Goal: Information Seeking & Learning: Learn about a topic

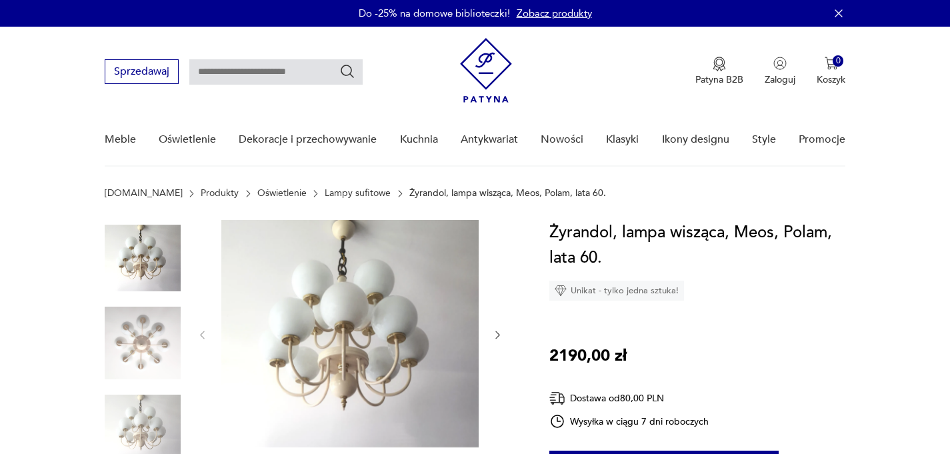
click at [351, 307] on img at bounding box center [349, 333] width 257 height 227
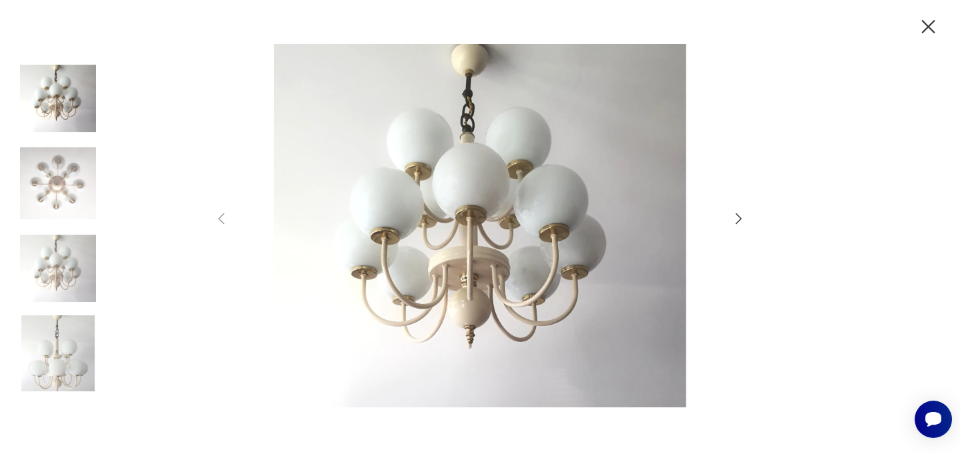
click at [76, 267] on img at bounding box center [58, 269] width 76 height 76
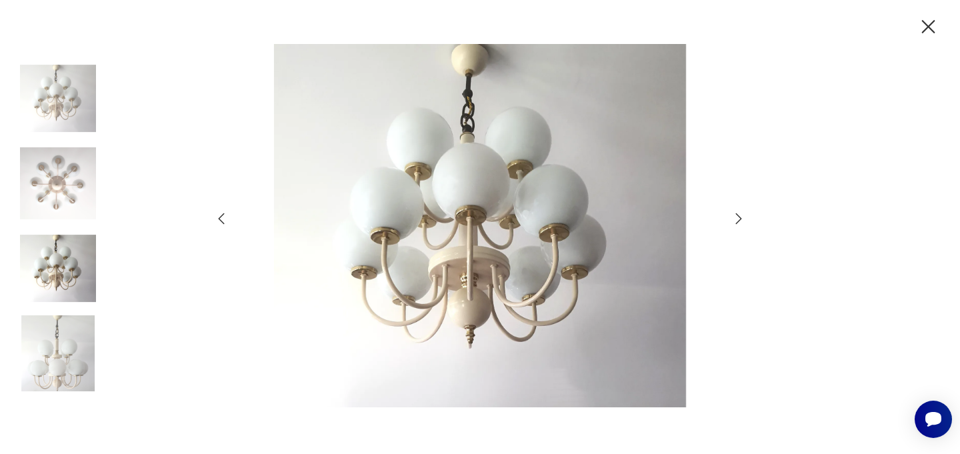
click at [70, 341] on img at bounding box center [58, 353] width 76 height 76
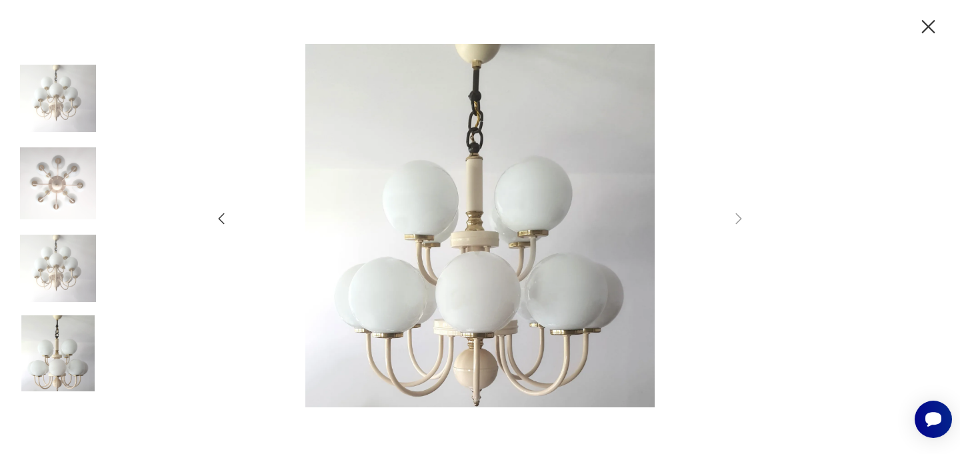
click at [489, 256] on img at bounding box center [480, 225] width 475 height 363
click at [48, 261] on img at bounding box center [58, 269] width 76 height 76
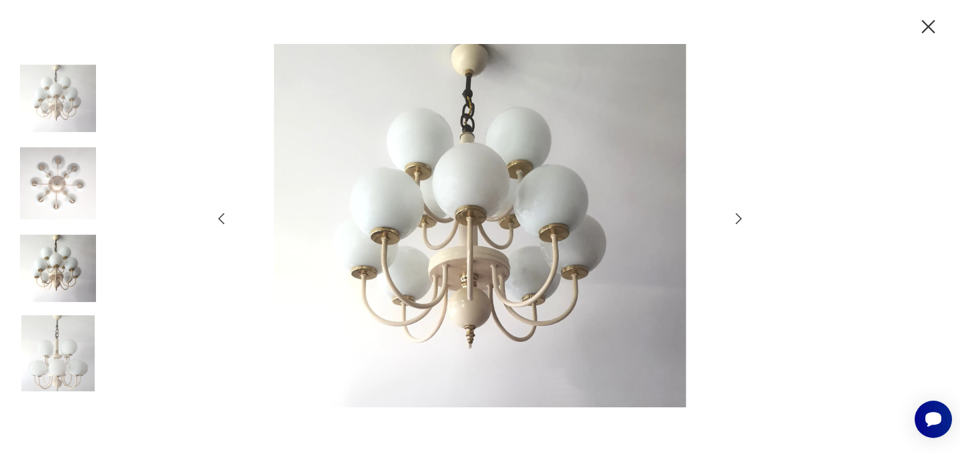
click at [56, 165] on img at bounding box center [58, 183] width 76 height 76
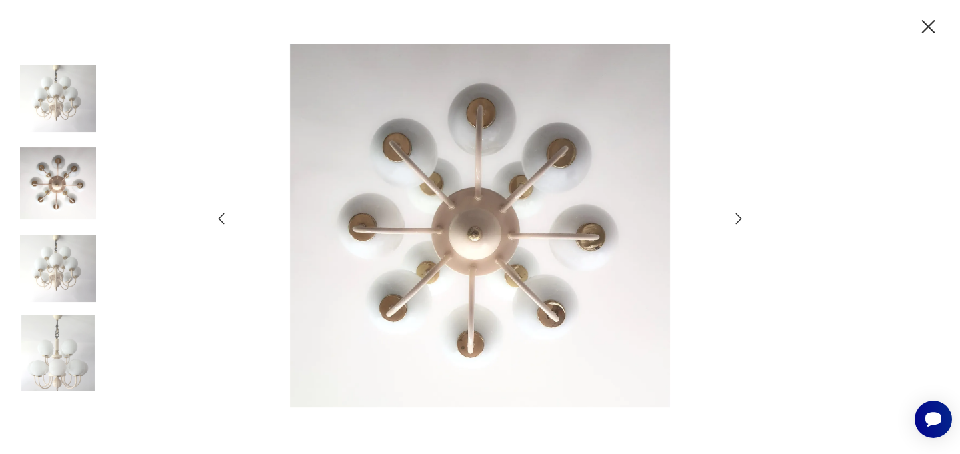
click at [73, 113] on img at bounding box center [58, 99] width 76 height 76
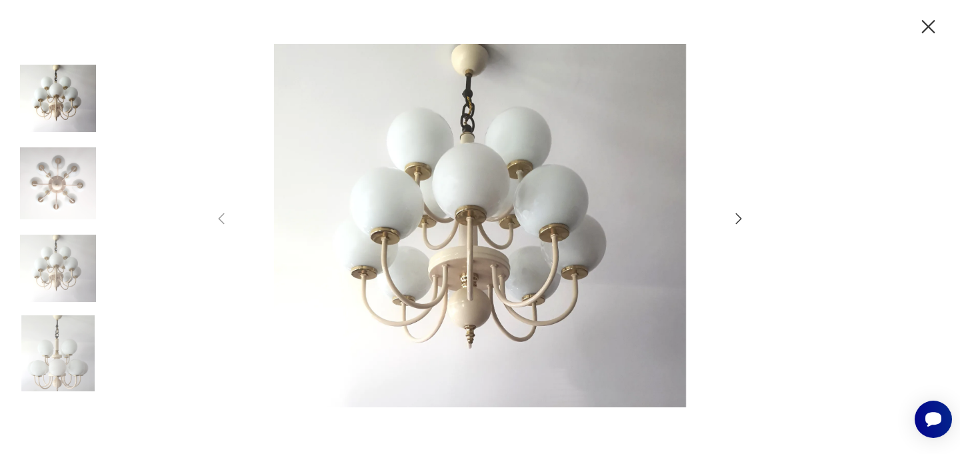
click at [926, 33] on icon "button" at bounding box center [927, 26] width 23 height 23
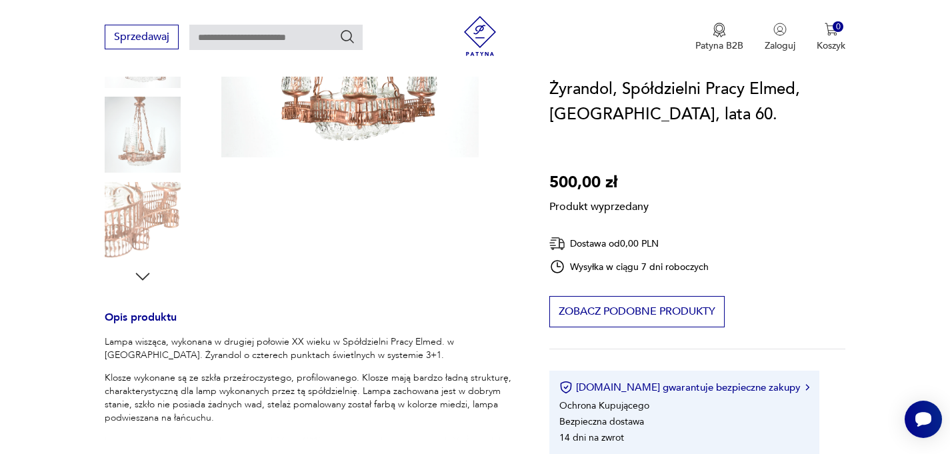
scroll to position [544, 0]
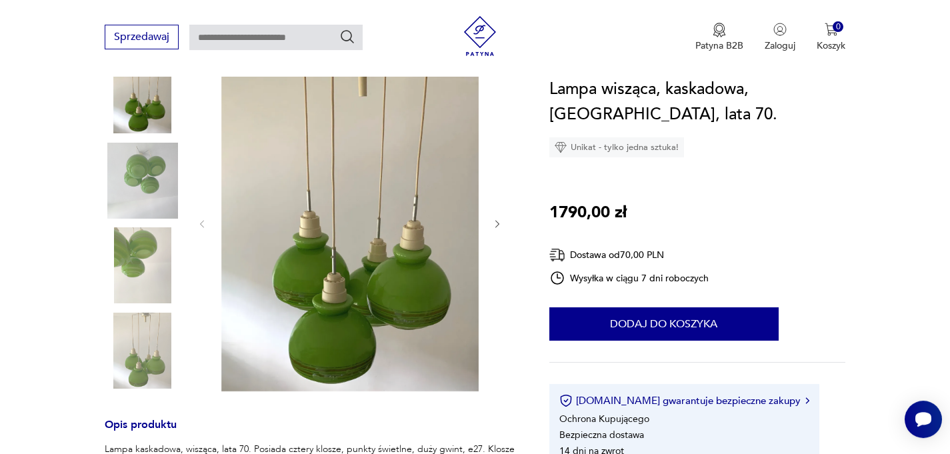
scroll to position [277, 0]
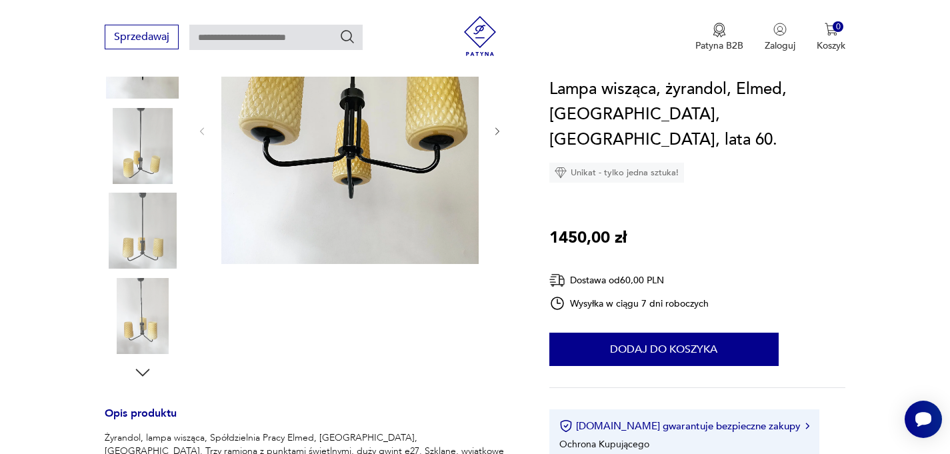
scroll to position [11, 0]
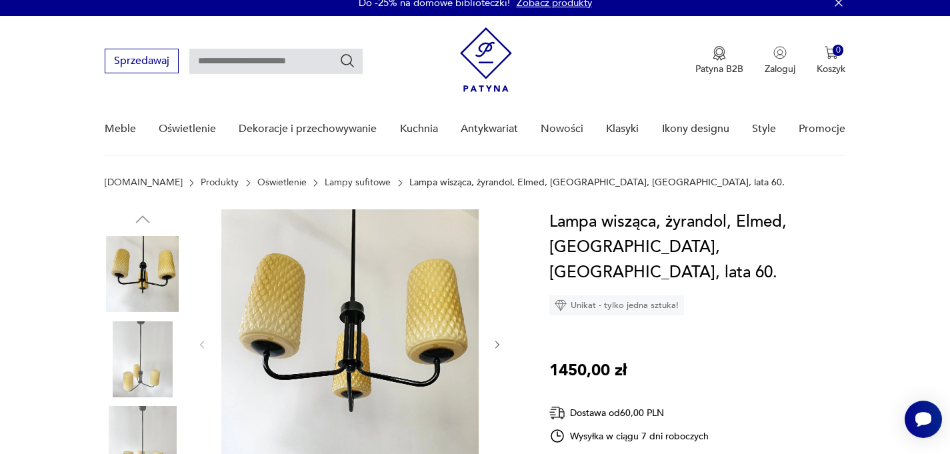
click at [163, 251] on img at bounding box center [143, 274] width 76 height 76
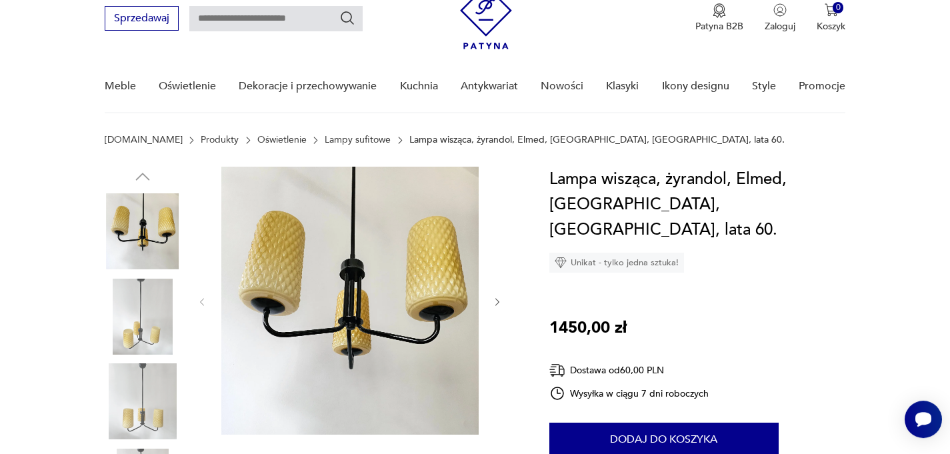
scroll to position [128, 0]
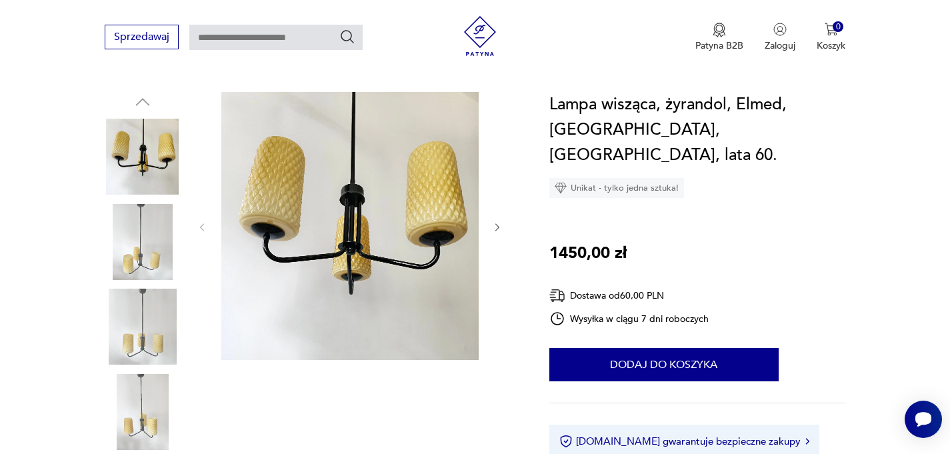
click at [136, 257] on img at bounding box center [143, 242] width 76 height 76
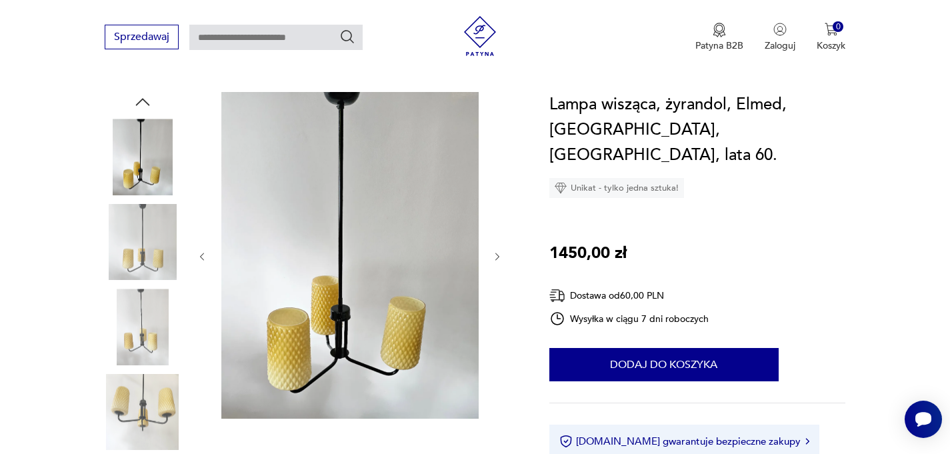
click at [386, 250] on img at bounding box center [349, 255] width 257 height 327
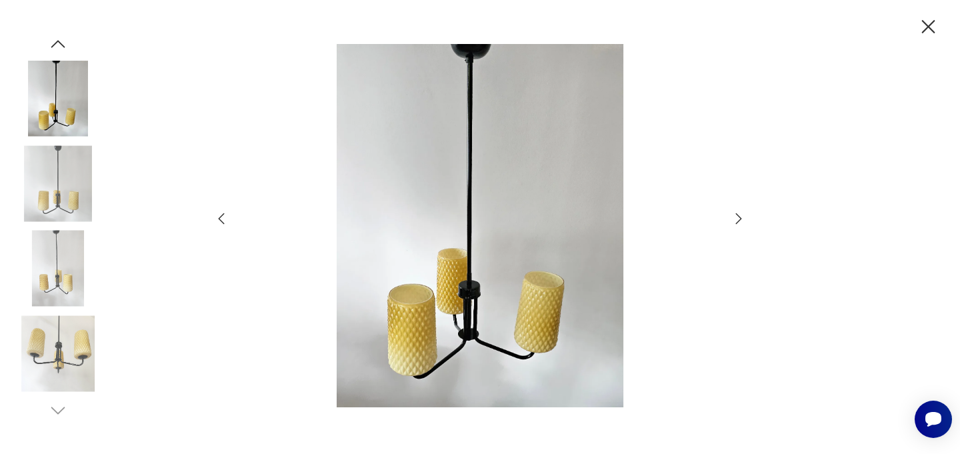
click at [735, 221] on icon "button" at bounding box center [738, 219] width 16 height 16
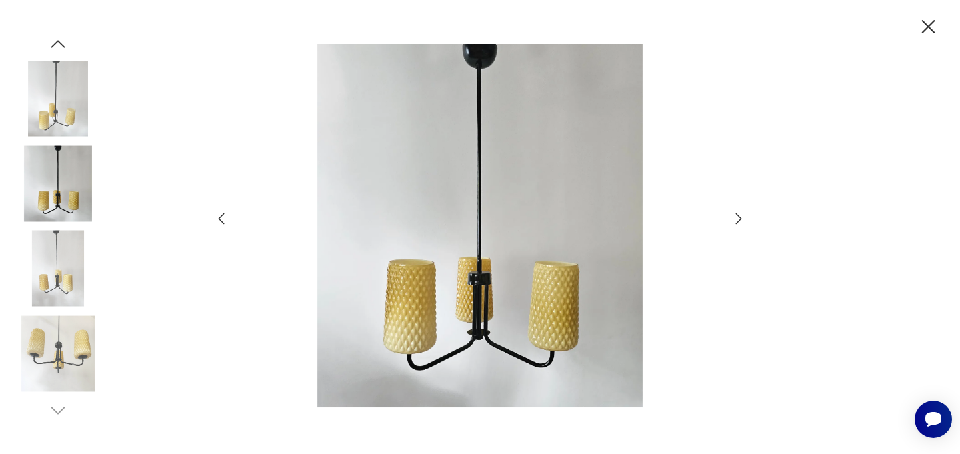
click at [735, 221] on icon "button" at bounding box center [738, 219] width 16 height 16
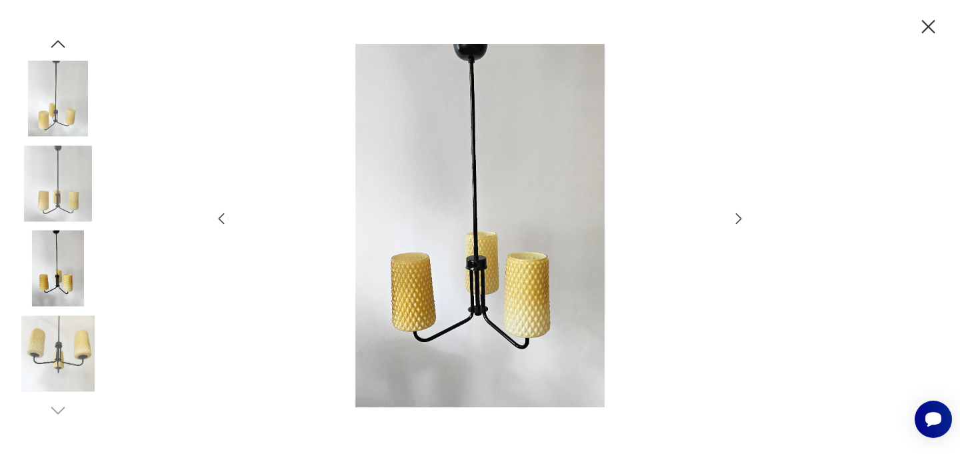
click at [735, 221] on icon "button" at bounding box center [738, 219] width 16 height 16
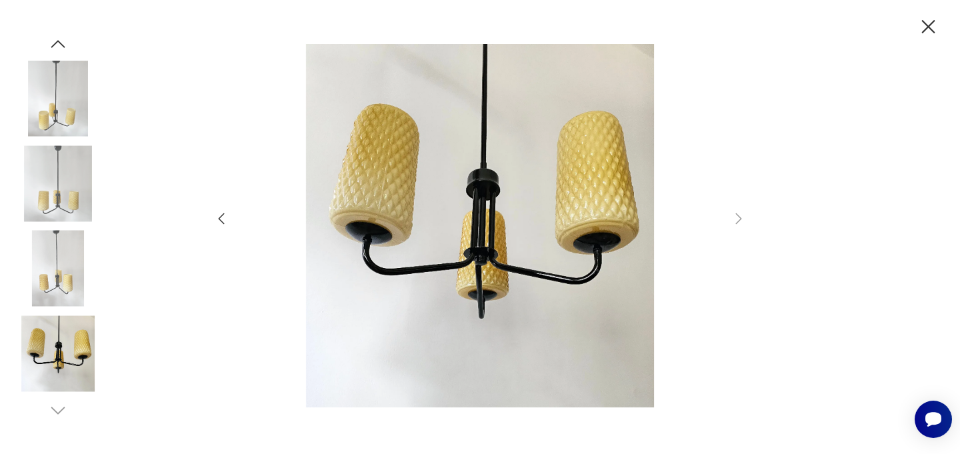
click at [90, 361] on img at bounding box center [58, 353] width 76 height 76
click at [63, 250] on img at bounding box center [58, 269] width 76 height 76
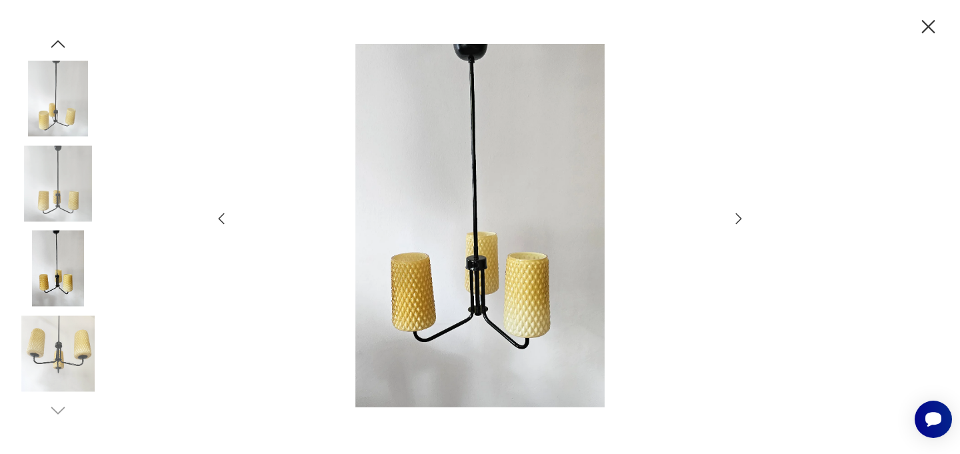
click at [60, 179] on img at bounding box center [58, 183] width 76 height 76
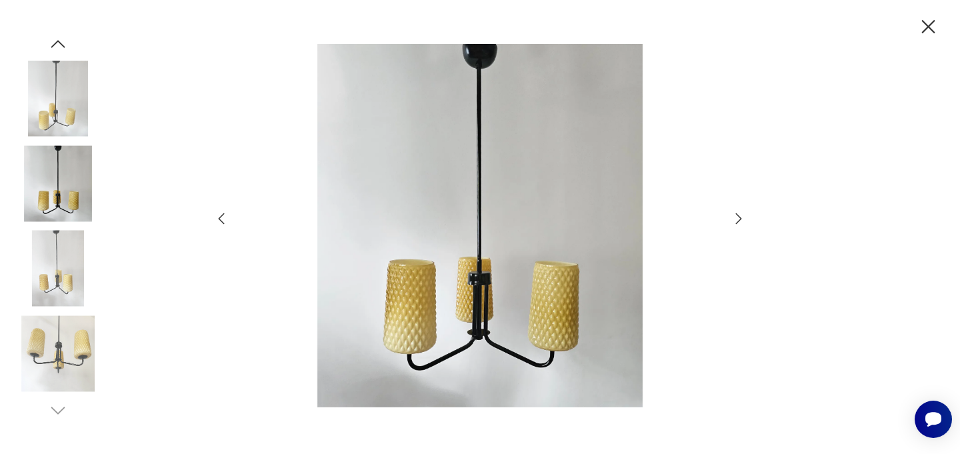
click at [57, 125] on img at bounding box center [58, 99] width 76 height 76
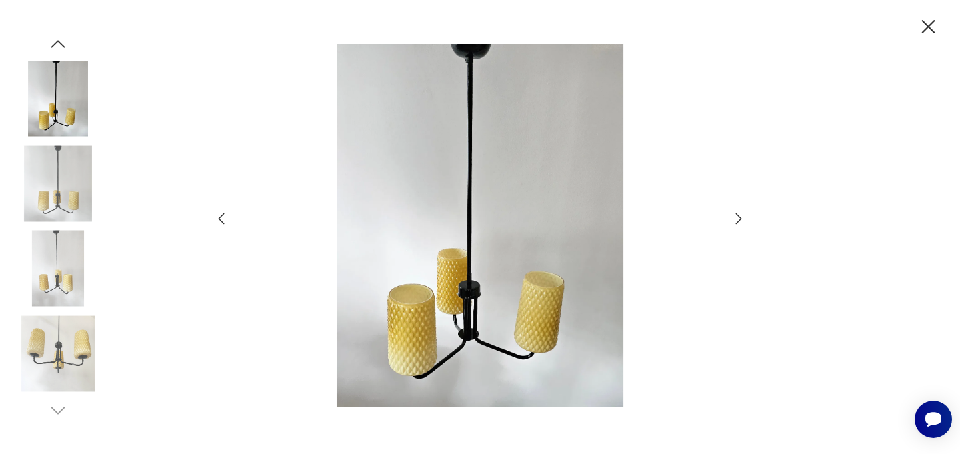
click at [53, 176] on img at bounding box center [58, 183] width 76 height 76
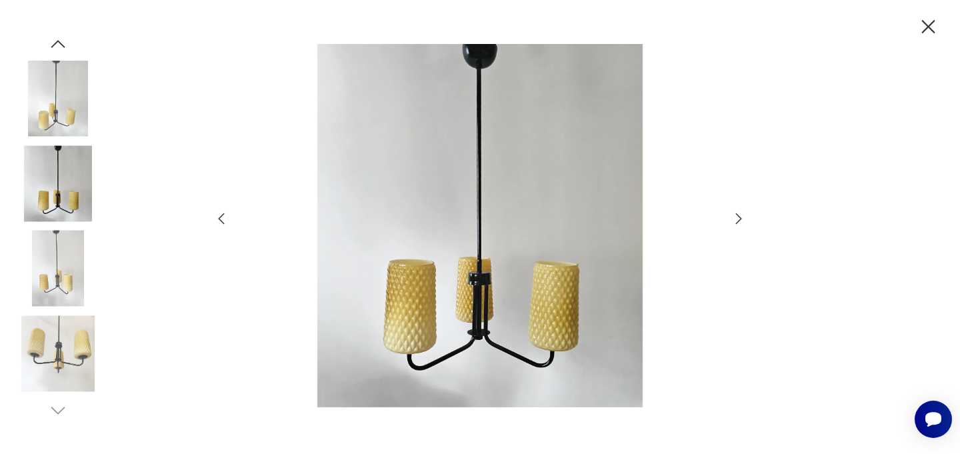
click at [931, 24] on icon "button" at bounding box center [928, 26] width 13 height 13
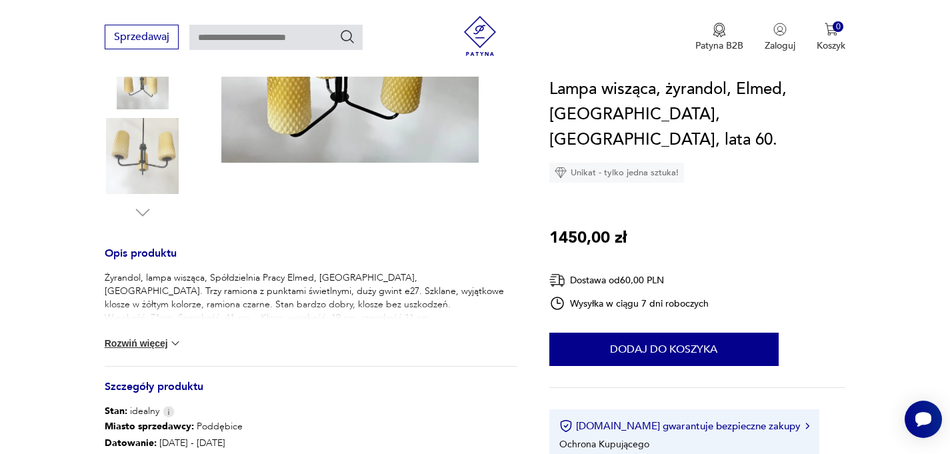
scroll to position [608, 0]
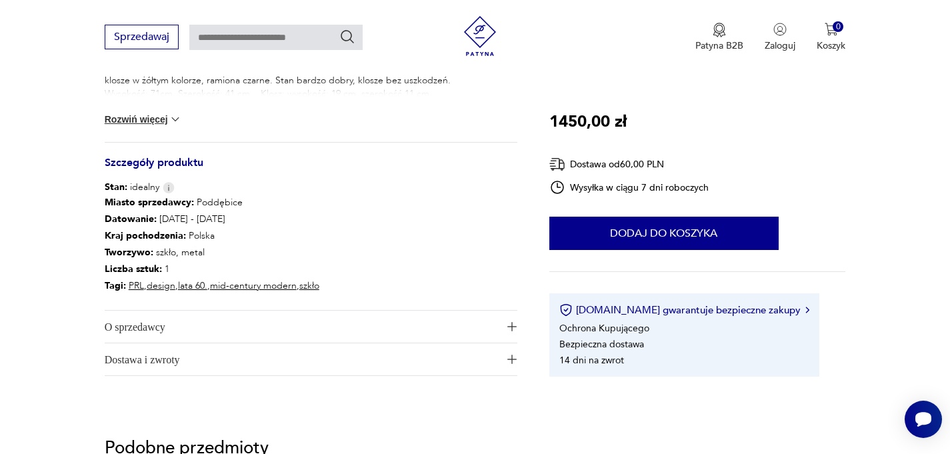
click at [146, 115] on button "Rozwiń więcej" at bounding box center [143, 119] width 77 height 13
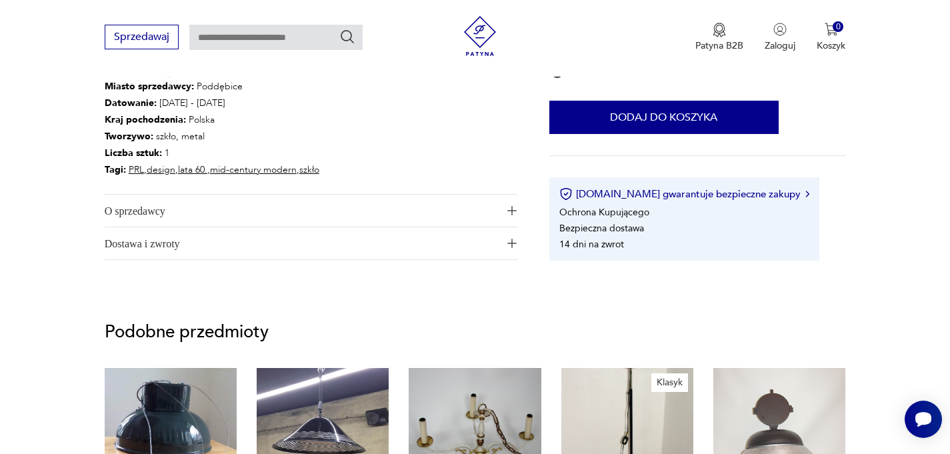
scroll to position [789, 0]
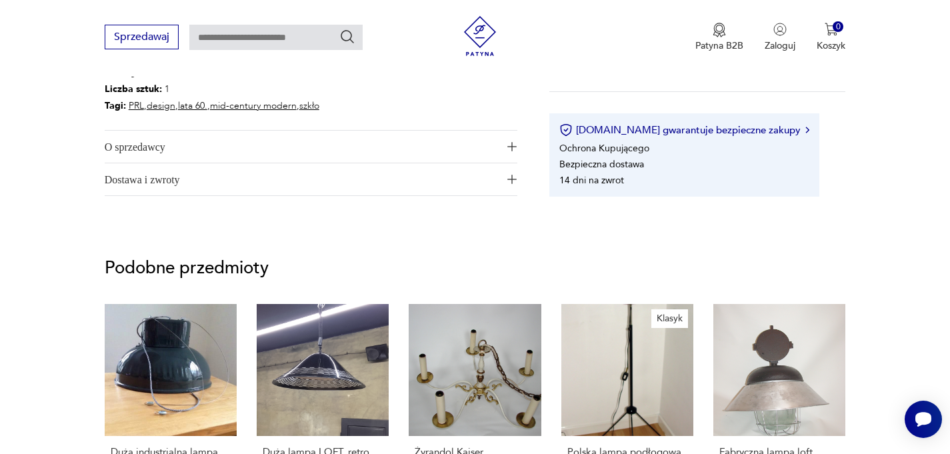
click at [301, 144] on span "O sprzedawcy" at bounding box center [302, 147] width 394 height 32
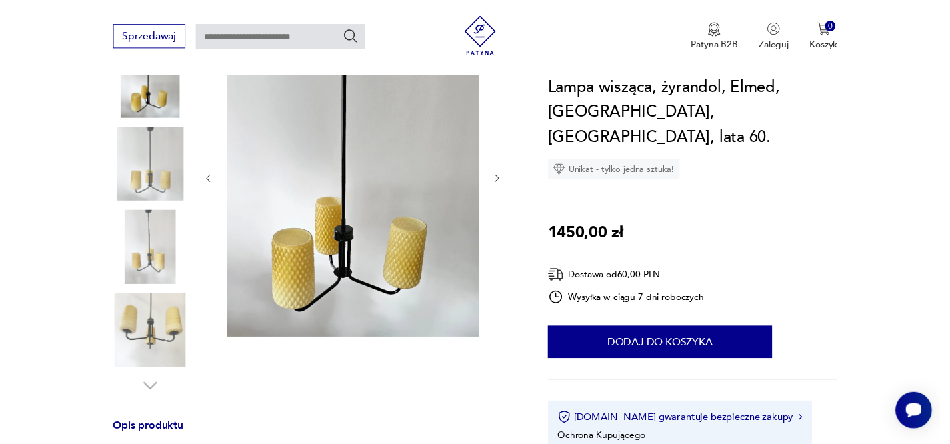
scroll to position [0, 0]
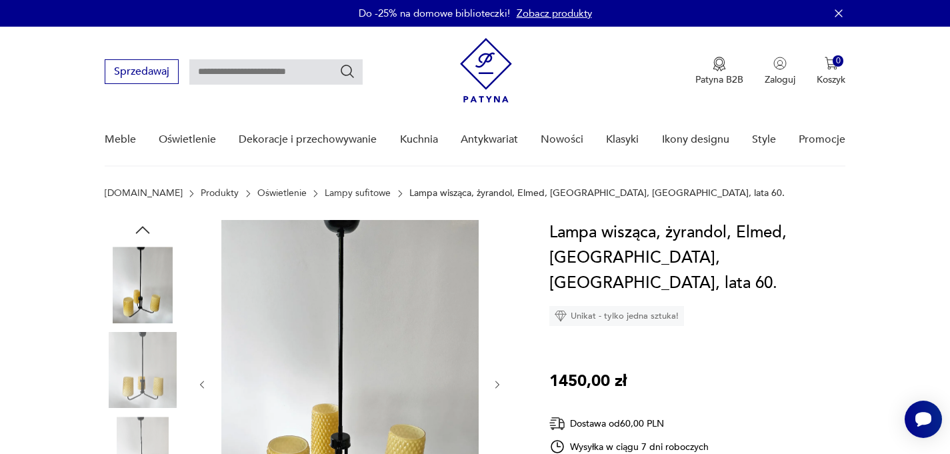
click at [144, 284] on img at bounding box center [143, 285] width 76 height 76
click at [836, 14] on icon "button" at bounding box center [838, 13] width 13 height 13
